Goal: Task Accomplishment & Management: Manage account settings

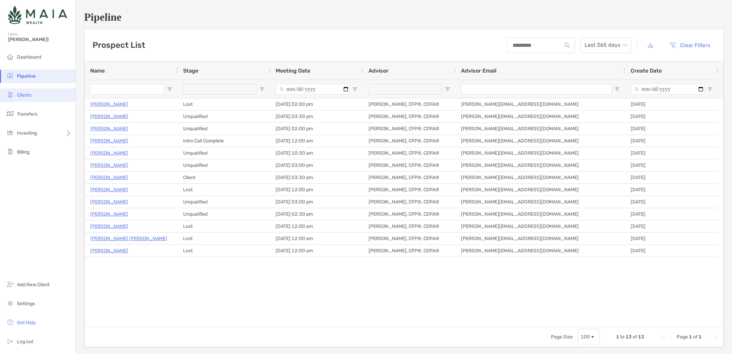
click at [26, 91] on li "Clients" at bounding box center [38, 96] width 76 height 14
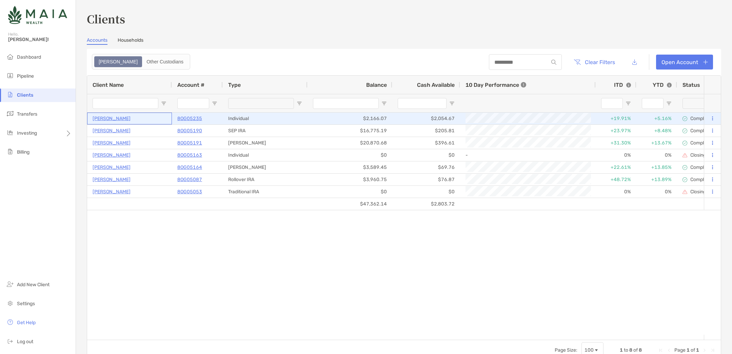
click at [109, 116] on p "[PERSON_NAME]" at bounding box center [112, 118] width 38 height 8
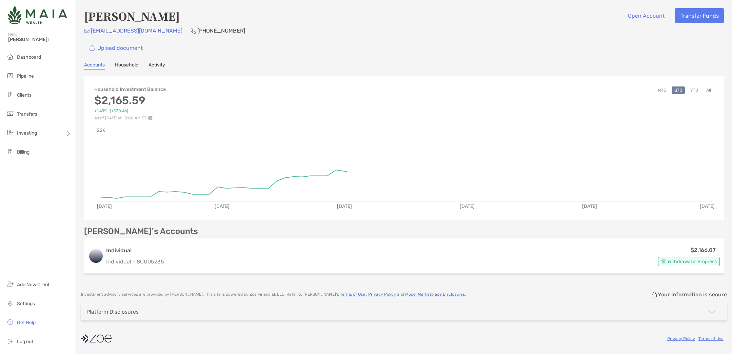
click at [158, 62] on link "Activity" at bounding box center [157, 65] width 17 height 7
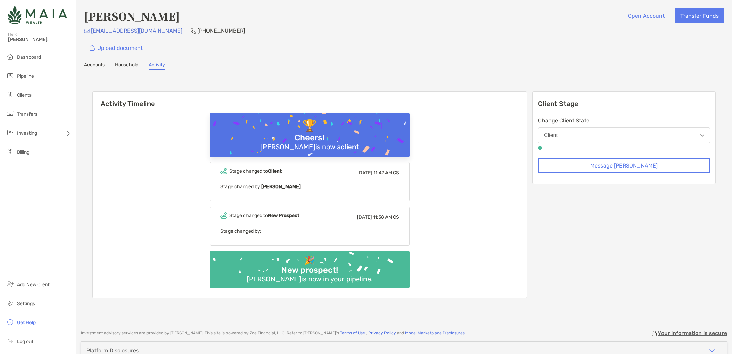
click at [121, 66] on link "Household" at bounding box center [126, 65] width 23 height 7
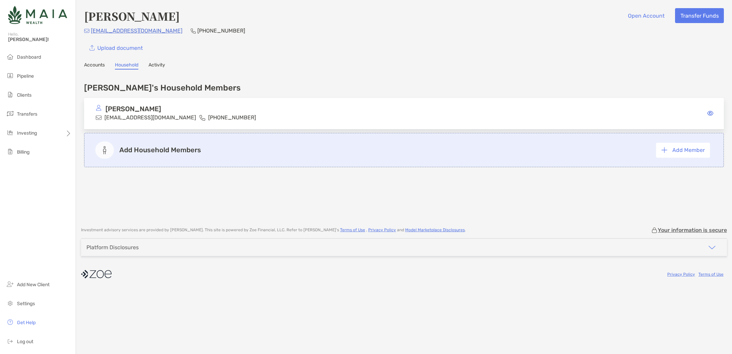
click at [96, 63] on link "Accounts" at bounding box center [94, 65] width 21 height 7
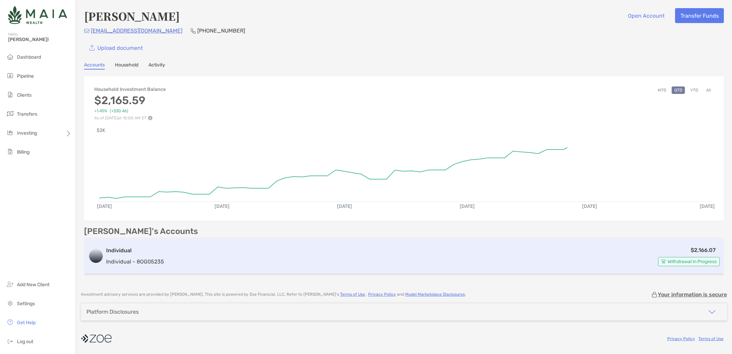
click at [117, 249] on h3 "Individual" at bounding box center [135, 251] width 58 height 8
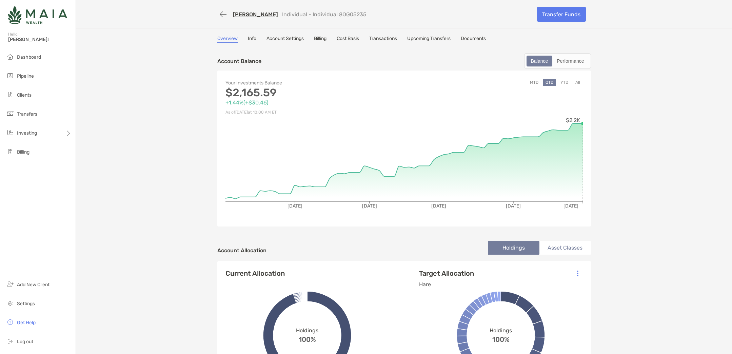
click at [381, 37] on link "Transactions" at bounding box center [383, 39] width 28 height 7
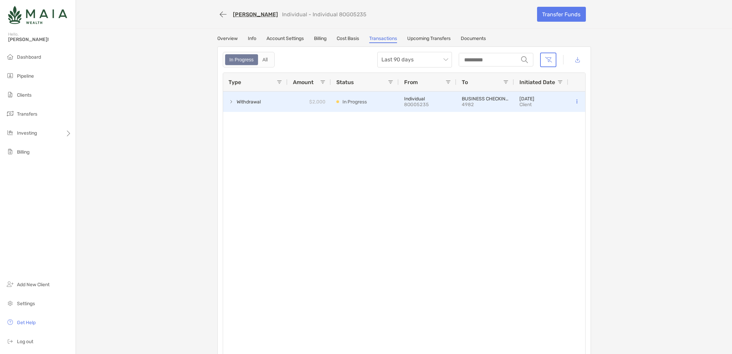
click at [229, 103] on span at bounding box center [231, 101] width 5 height 5
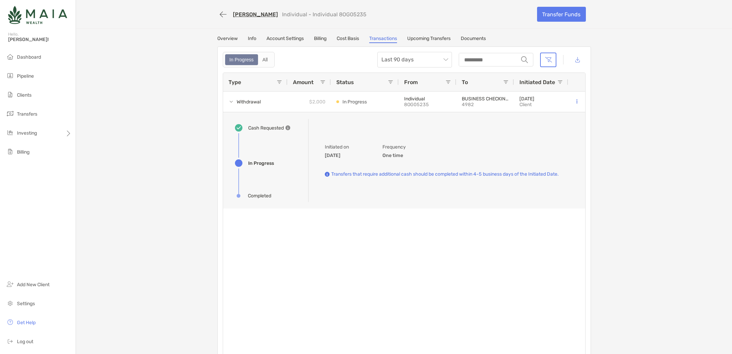
click at [226, 35] on div "[PERSON_NAME] Individual - Individual 8OG05235 Transfer Funds Overview Info Acc…" at bounding box center [404, 182] width 656 height 364
click at [226, 36] on link "Overview" at bounding box center [227, 39] width 20 height 7
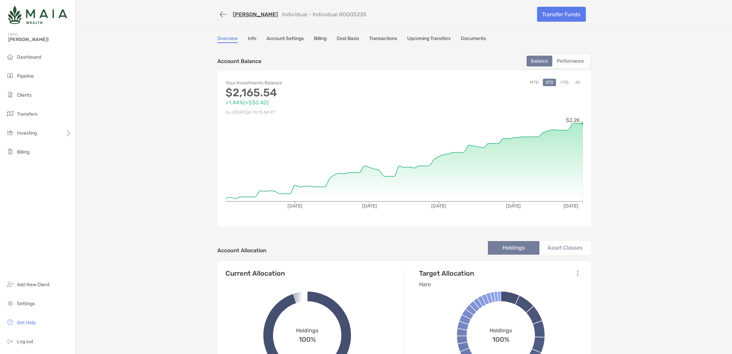
click at [387, 38] on link "Transactions" at bounding box center [383, 39] width 28 height 7
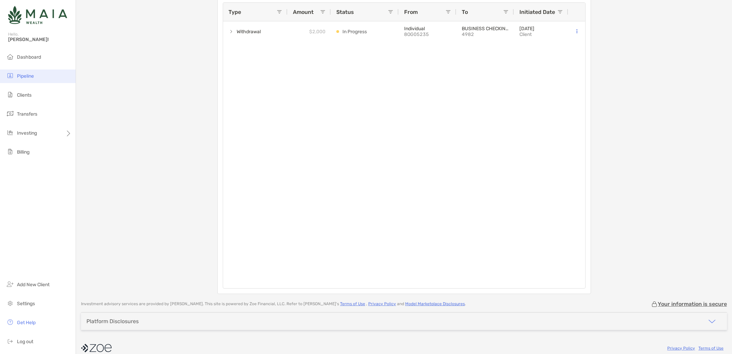
scroll to position [78, 0]
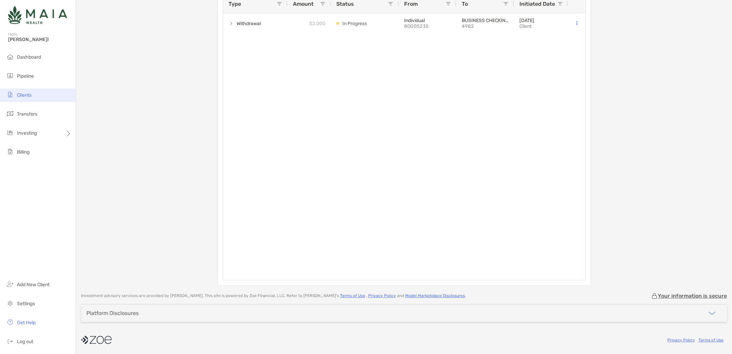
click at [26, 97] on span "Clients" at bounding box center [24, 95] width 15 height 6
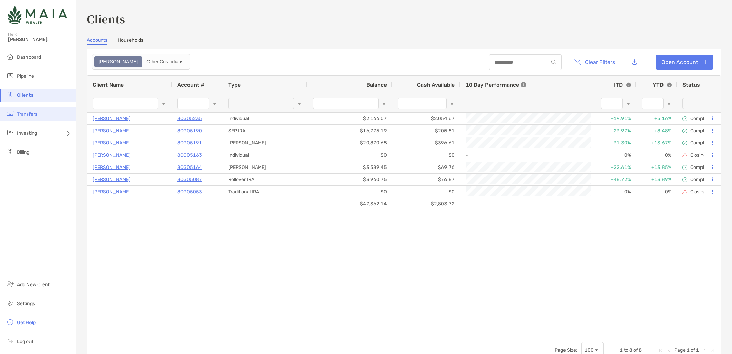
click at [37, 115] on span "Transfers" at bounding box center [27, 114] width 20 height 6
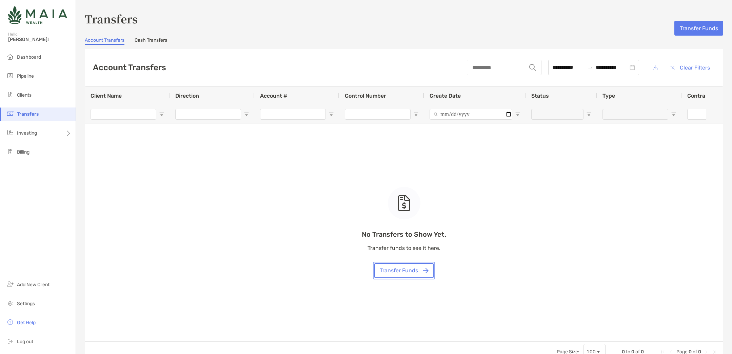
click at [408, 271] on button "Transfer Funds" at bounding box center [403, 270] width 59 height 15
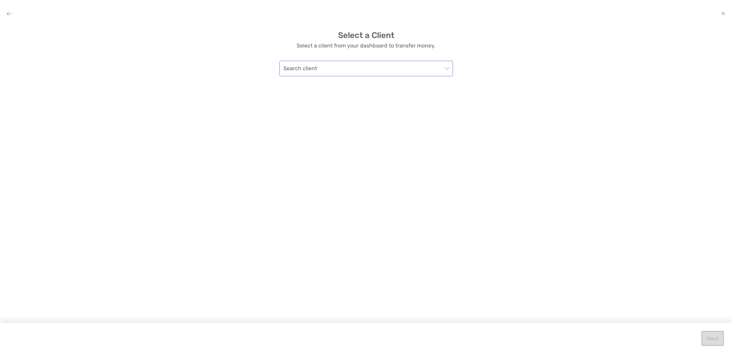
click at [358, 76] on div "Search client" at bounding box center [366, 69] width 174 height 16
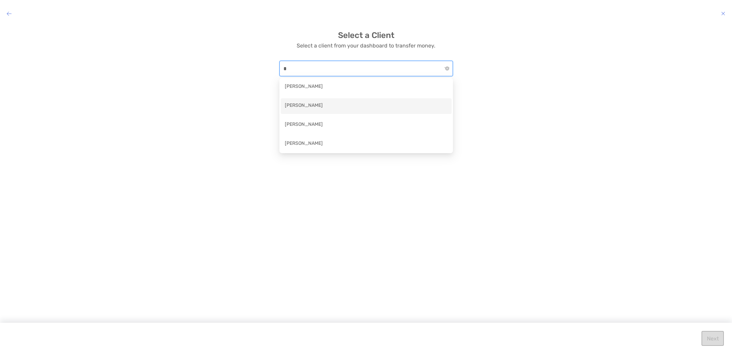
click at [314, 102] on div "[PERSON_NAME]" at bounding box center [366, 106] width 163 height 8
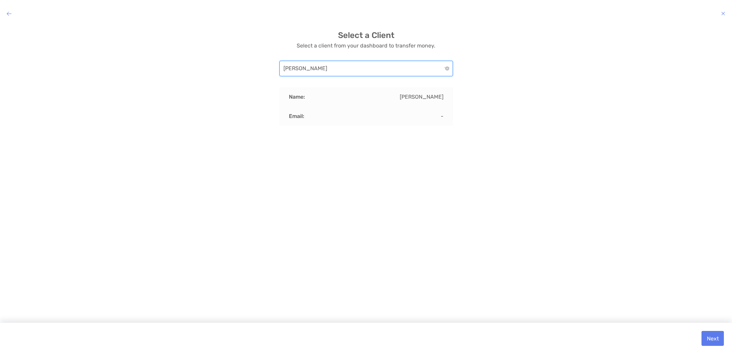
click at [434, 114] on div "Email: -" at bounding box center [366, 116] width 174 height 19
drag, startPoint x: 523, startPoint y: 116, endPoint x: 602, endPoint y: 207, distance: 120.7
click at [523, 116] on div "Select a Client Select a client from your dashboard to transfer money. [PERSON_…" at bounding box center [365, 78] width 721 height 95
click at [721, 344] on button "Next" at bounding box center [713, 338] width 22 height 15
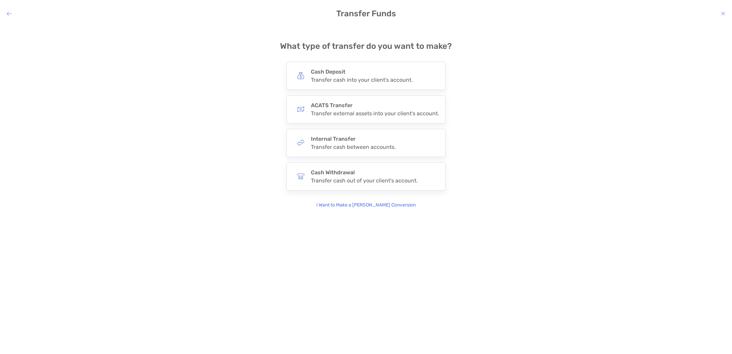
click at [722, 14] on icon "modal" at bounding box center [723, 13] width 4 height 5
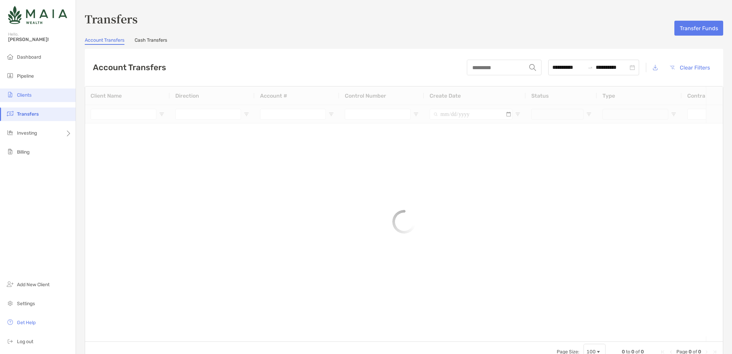
click at [38, 91] on li "Clients" at bounding box center [38, 96] width 76 height 14
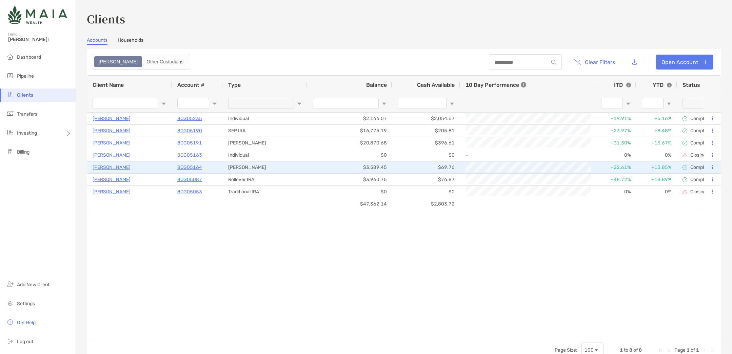
click at [107, 170] on p "[PERSON_NAME]" at bounding box center [112, 167] width 38 height 8
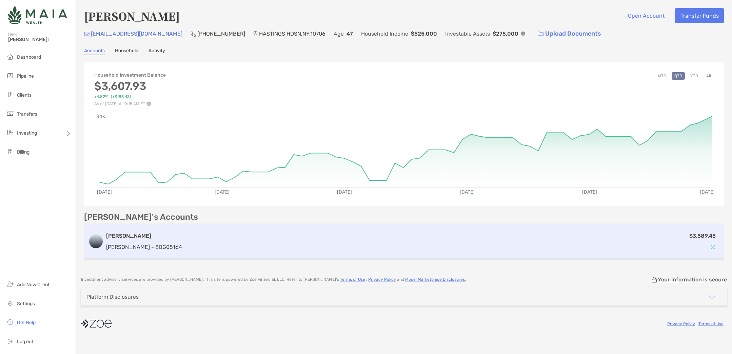
click at [136, 241] on div "[PERSON_NAME] [PERSON_NAME] - 8OG05164" at bounding box center [144, 241] width 76 height 19
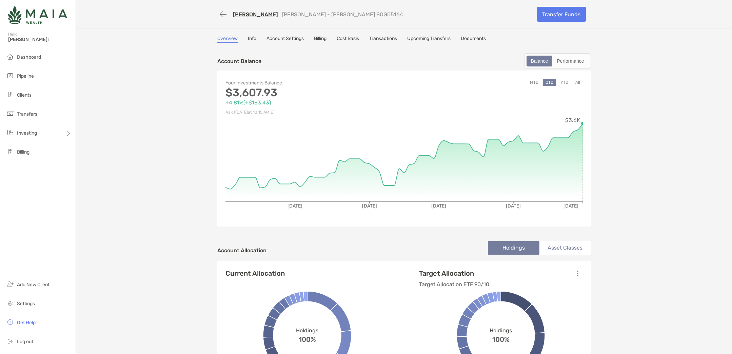
click at [479, 37] on link "Documents" at bounding box center [473, 39] width 25 height 7
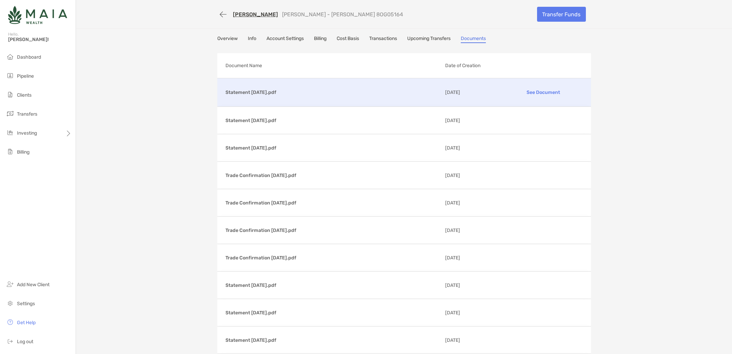
click at [537, 91] on p "See Document" at bounding box center [543, 92] width 79 height 12
click at [223, 37] on link "Overview" at bounding box center [227, 39] width 20 height 7
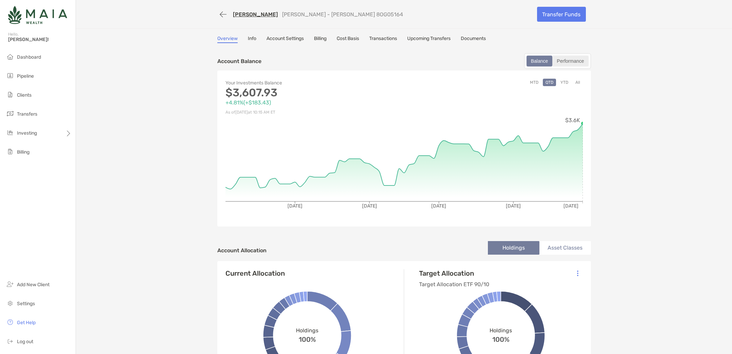
click at [567, 64] on div "Performance" at bounding box center [570, 60] width 35 height 9
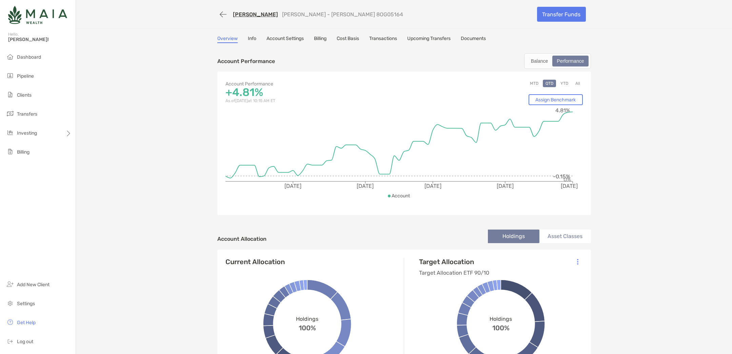
click at [560, 82] on button "YTD" at bounding box center [564, 83] width 13 height 7
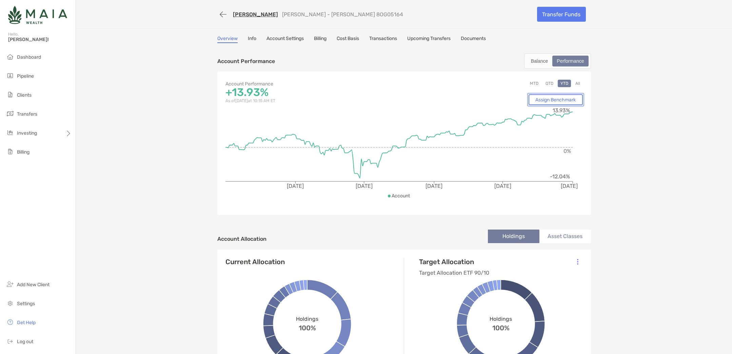
click at [565, 102] on link "Assign Benchmark" at bounding box center [556, 99] width 54 height 11
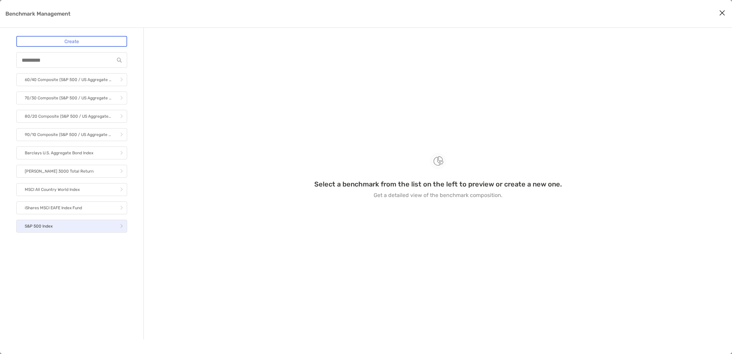
click at [73, 227] on link "S&P 500 Index" at bounding box center [71, 226] width 111 height 13
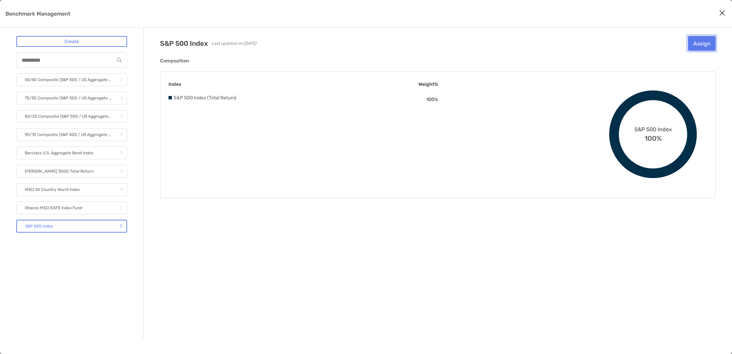
click at [695, 49] on button "Assign" at bounding box center [702, 43] width 28 height 15
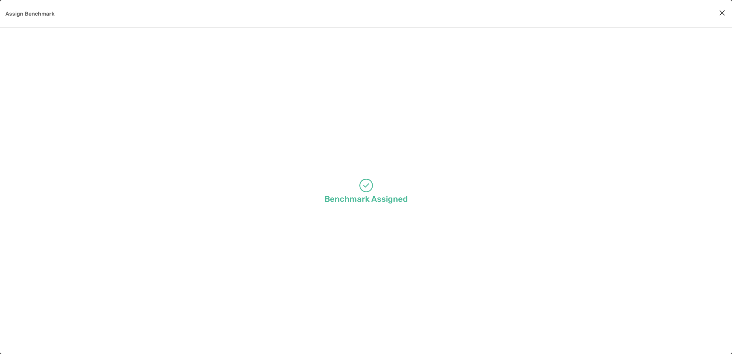
click at [723, 11] on icon "Close modal" at bounding box center [722, 13] width 6 height 8
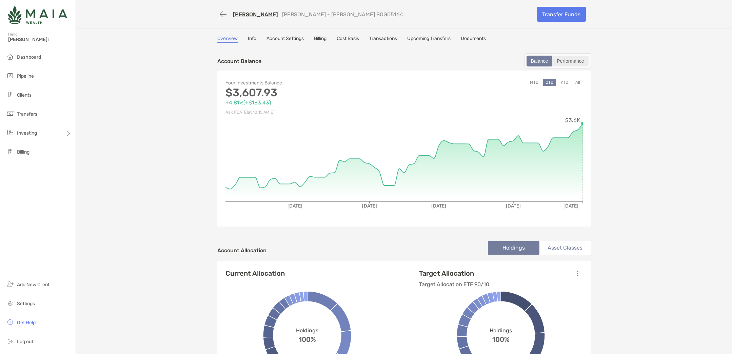
click at [570, 58] on div "Performance" at bounding box center [570, 60] width 35 height 9
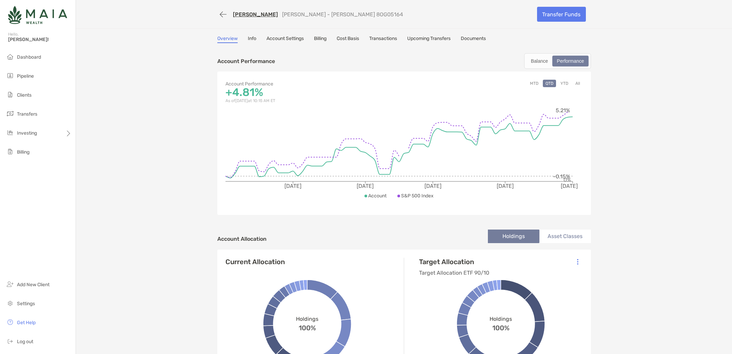
click at [562, 80] on button "YTD" at bounding box center [564, 83] width 13 height 7
